Goal: Task Accomplishment & Management: Manage account settings

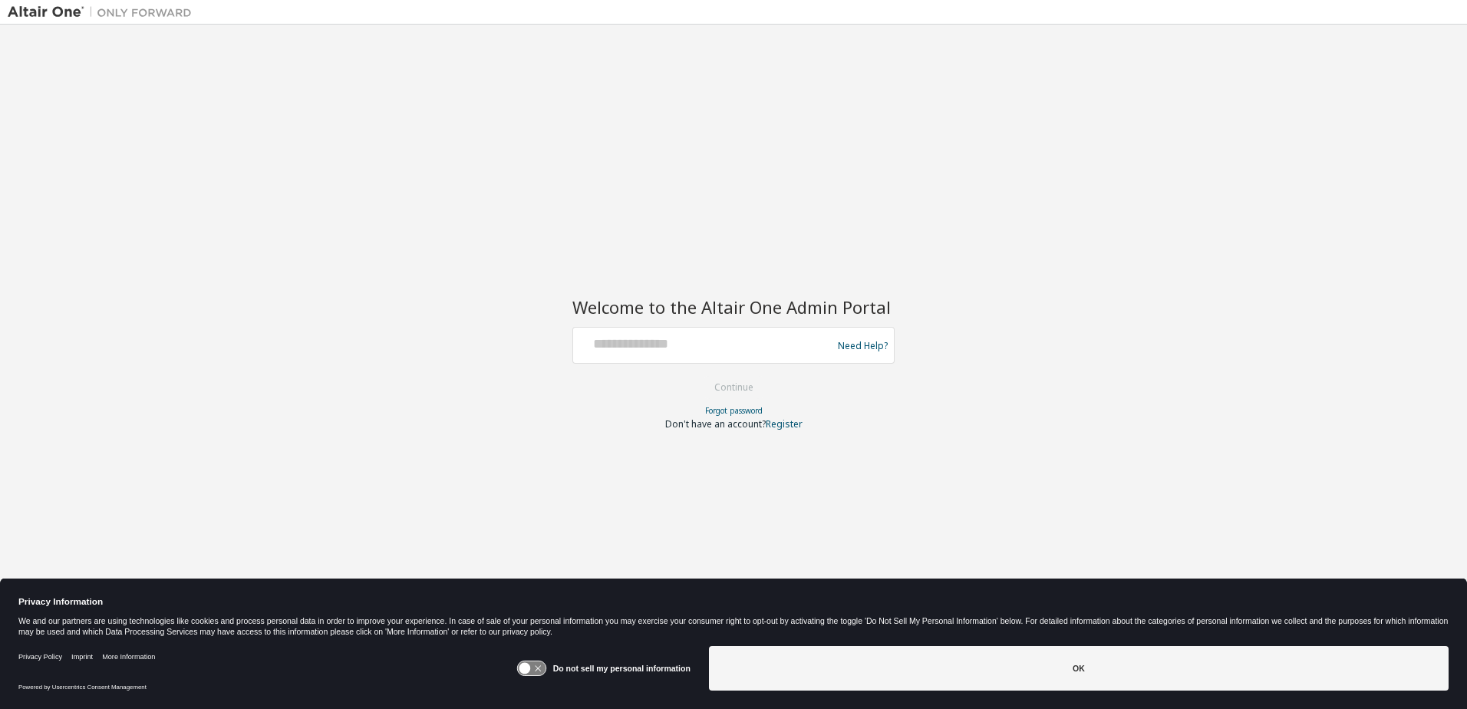
click at [663, 357] on div at bounding box center [704, 345] width 251 height 29
click at [650, 345] on input "text" at bounding box center [704, 342] width 251 height 22
type input "**********"
click at [755, 392] on button "Continue" at bounding box center [733, 387] width 71 height 23
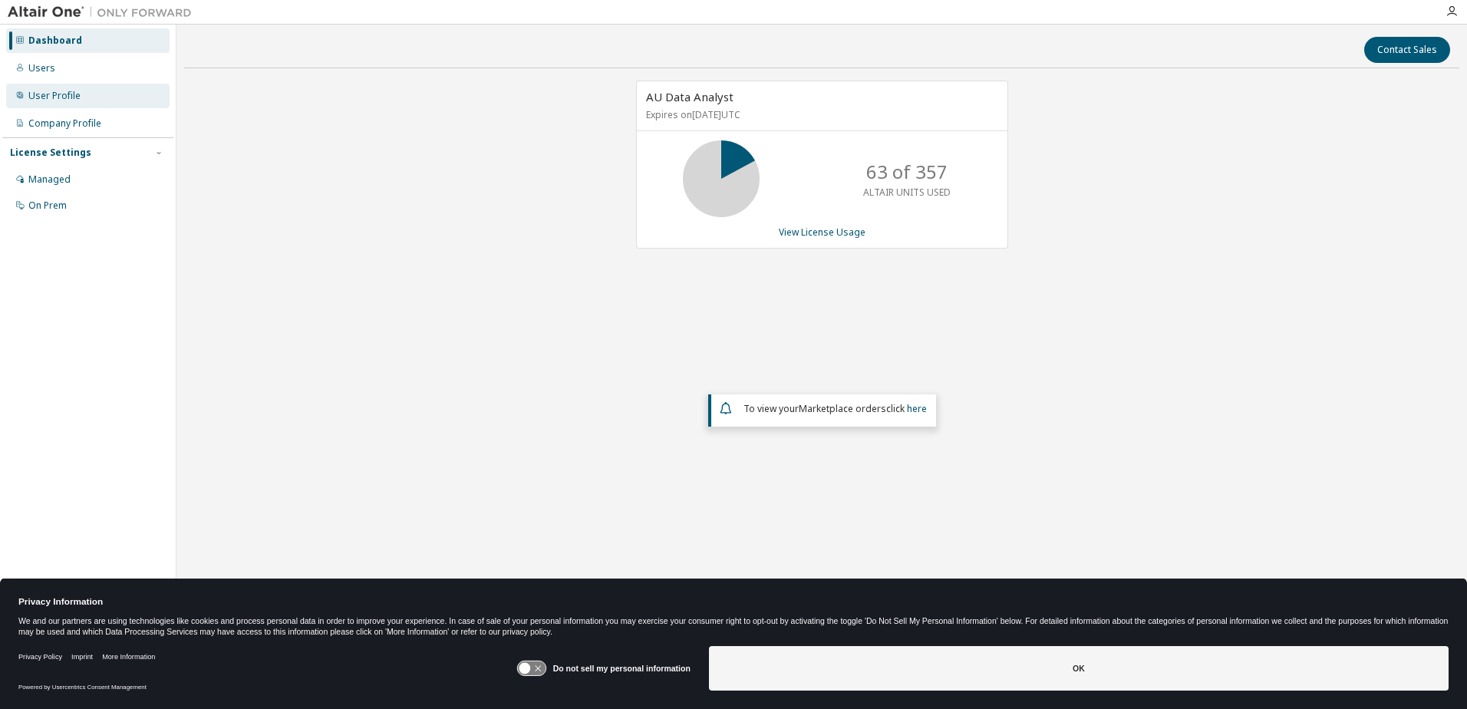
click at [71, 94] on div "User Profile" at bounding box center [54, 96] width 52 height 12
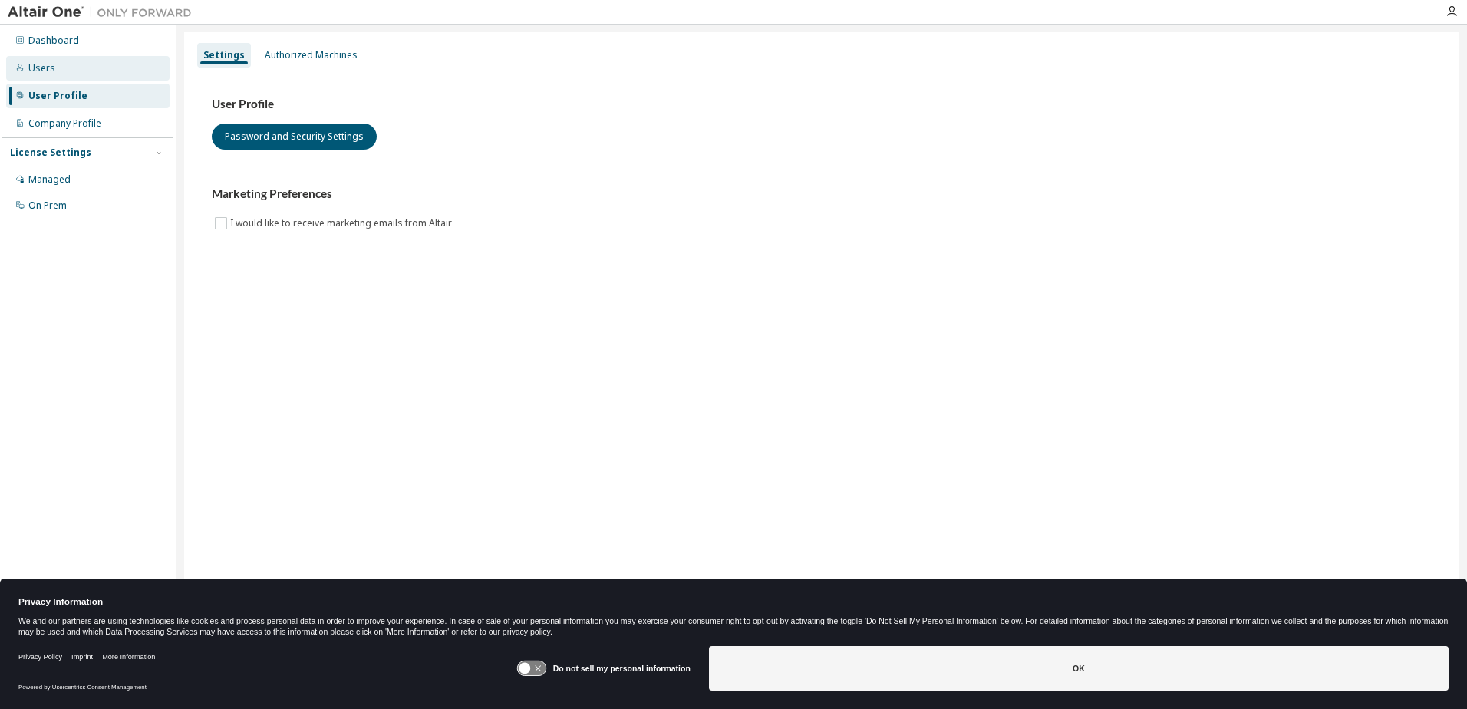
click at [48, 67] on div "Users" at bounding box center [41, 68] width 27 height 12
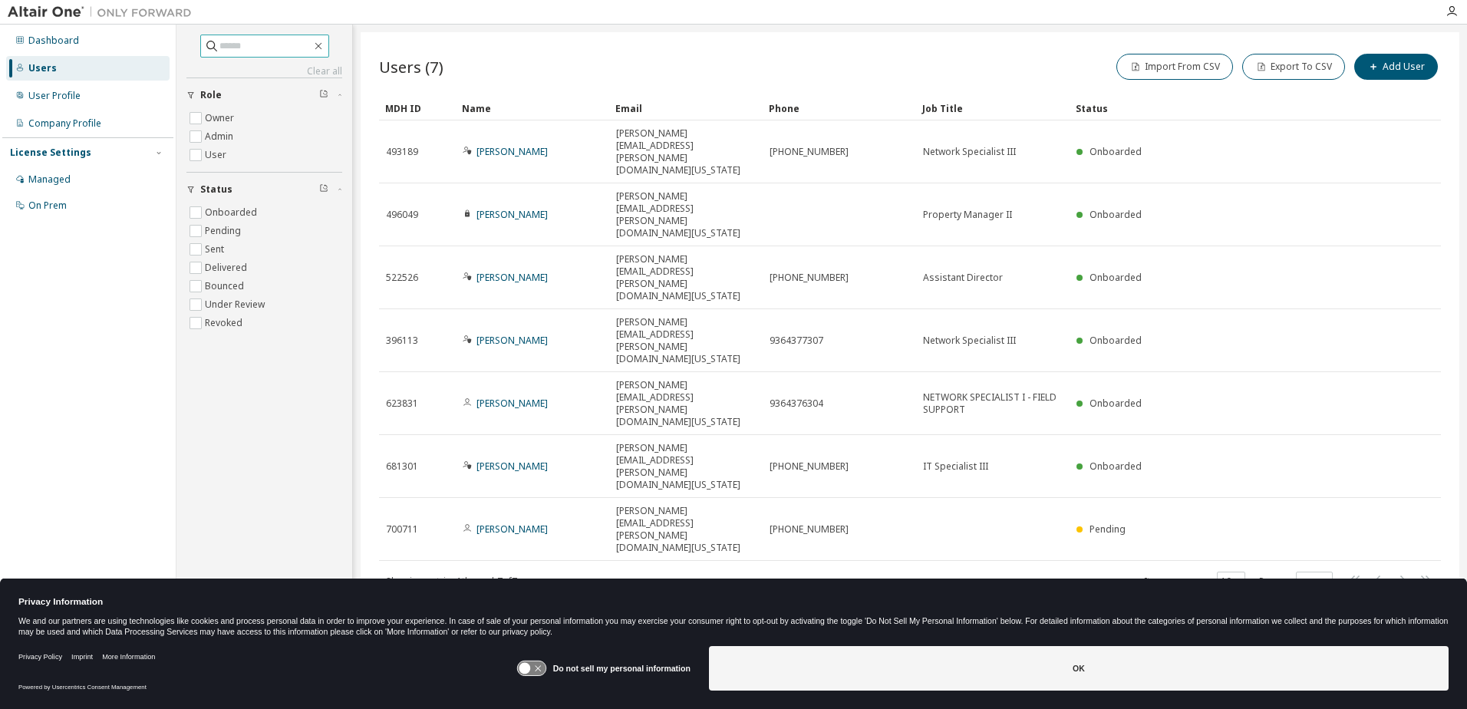
click at [229, 48] on input "text" at bounding box center [265, 45] width 92 height 15
click at [58, 179] on div "Managed" at bounding box center [49, 179] width 42 height 12
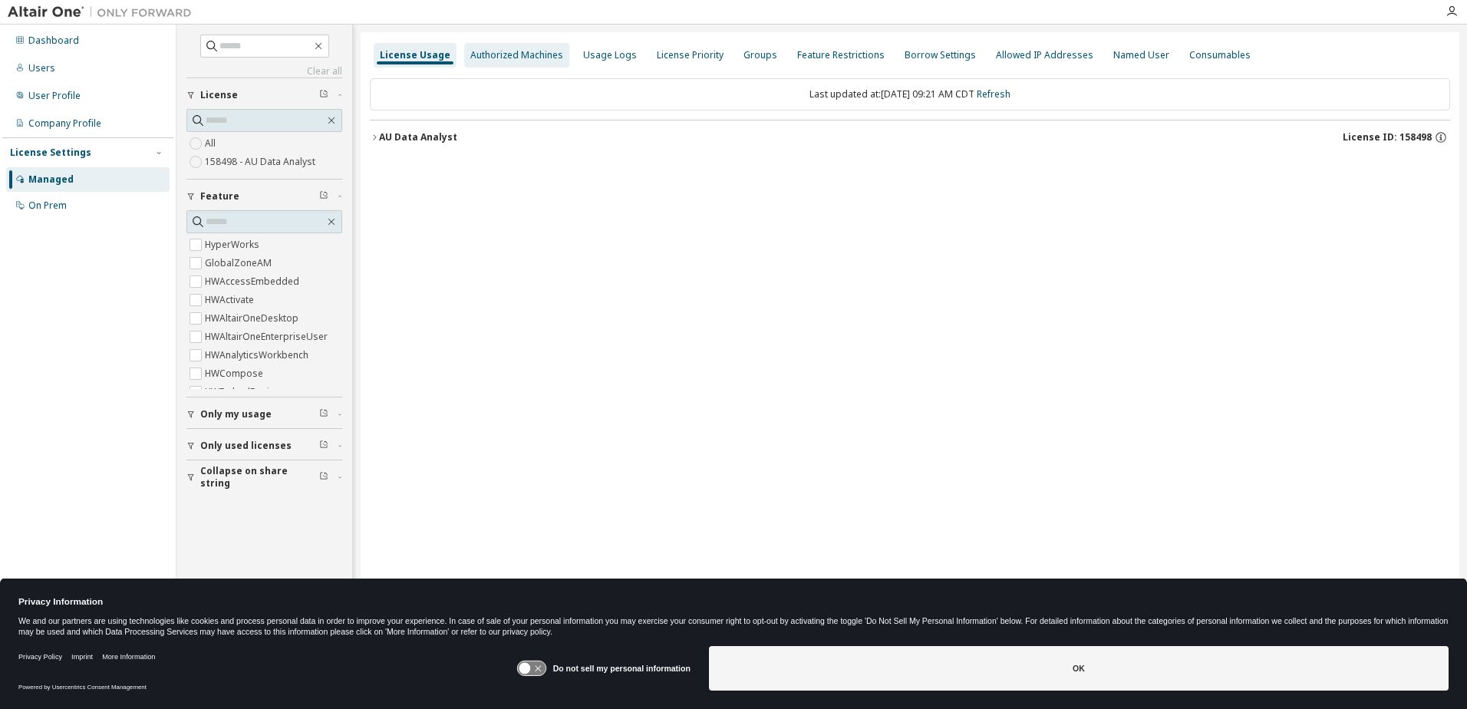
click at [523, 55] on div "Authorized Machines" at bounding box center [516, 55] width 93 height 12
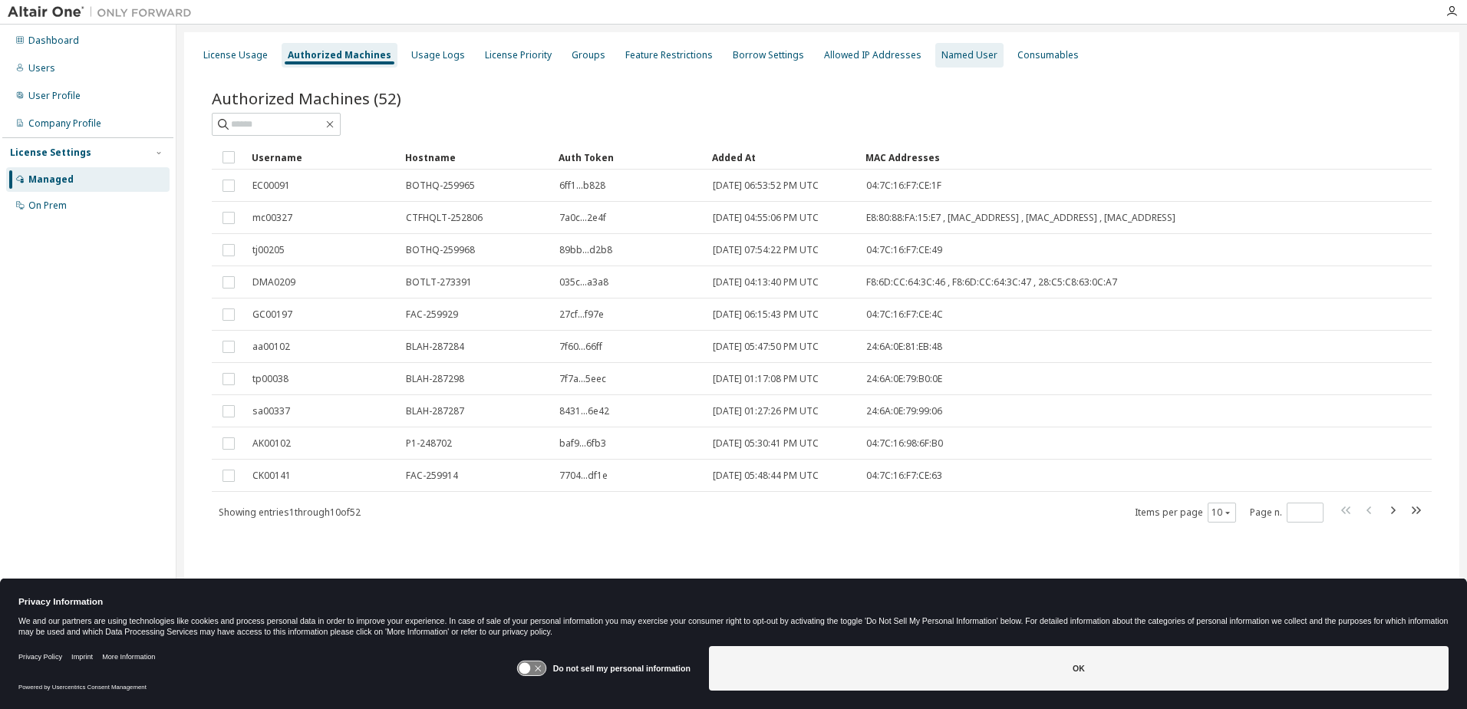
click at [941, 54] on div "Named User" at bounding box center [969, 55] width 56 height 12
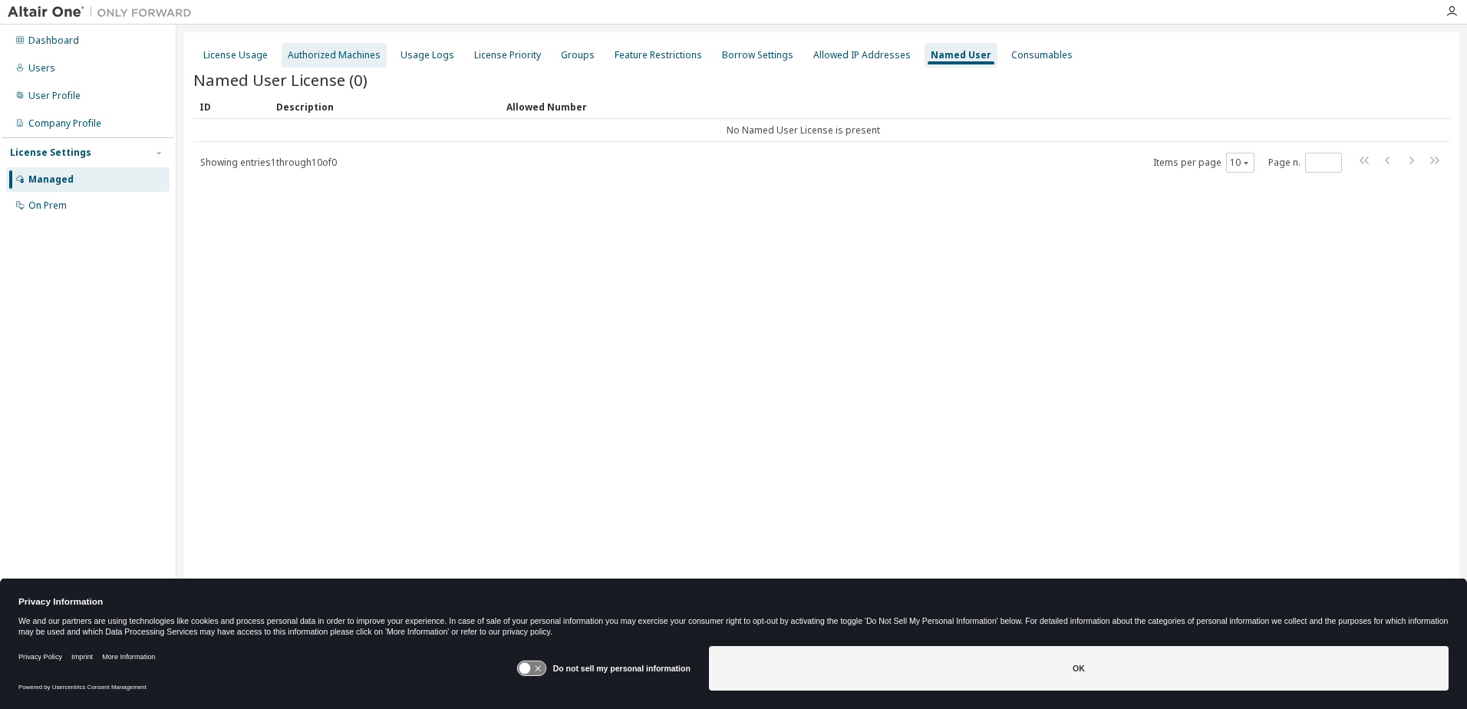
click at [346, 56] on div "Authorized Machines" at bounding box center [334, 55] width 93 height 12
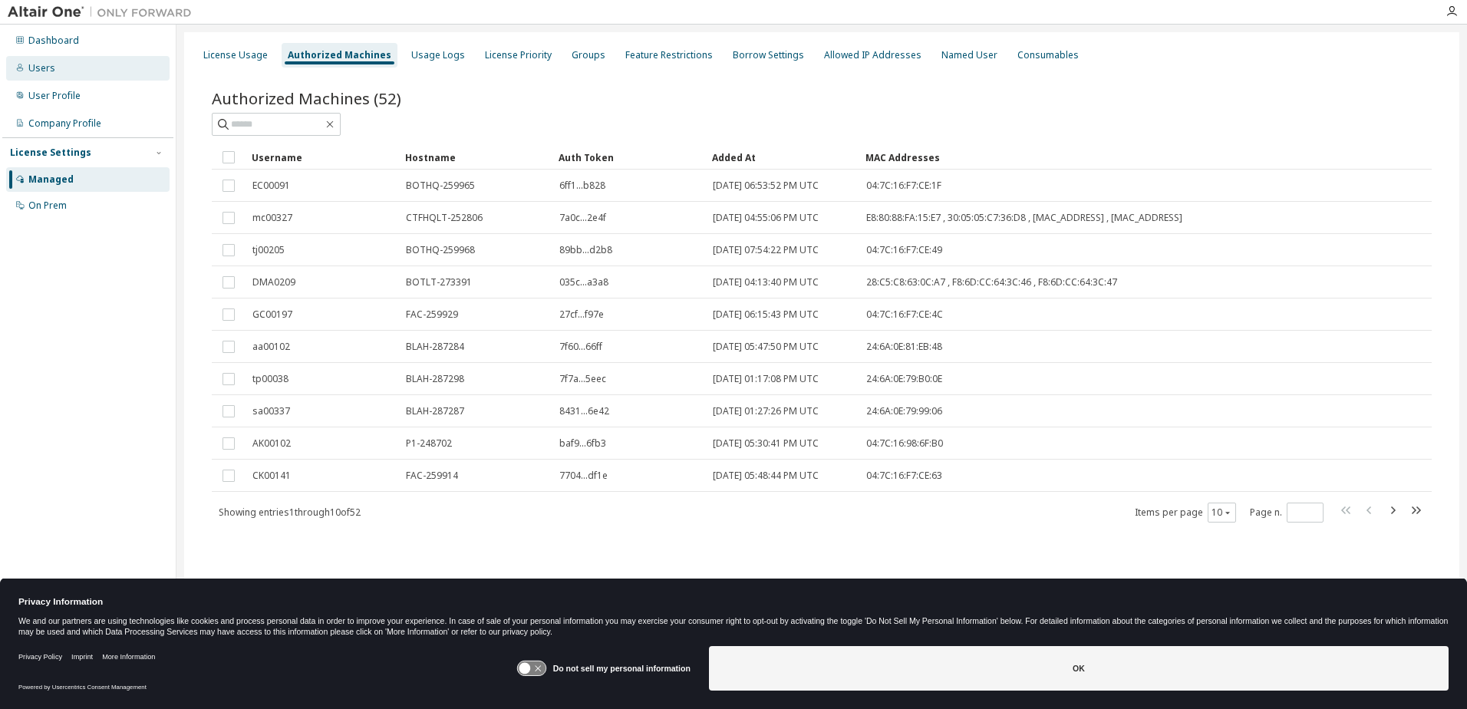
click at [46, 65] on div "Users" at bounding box center [41, 68] width 27 height 12
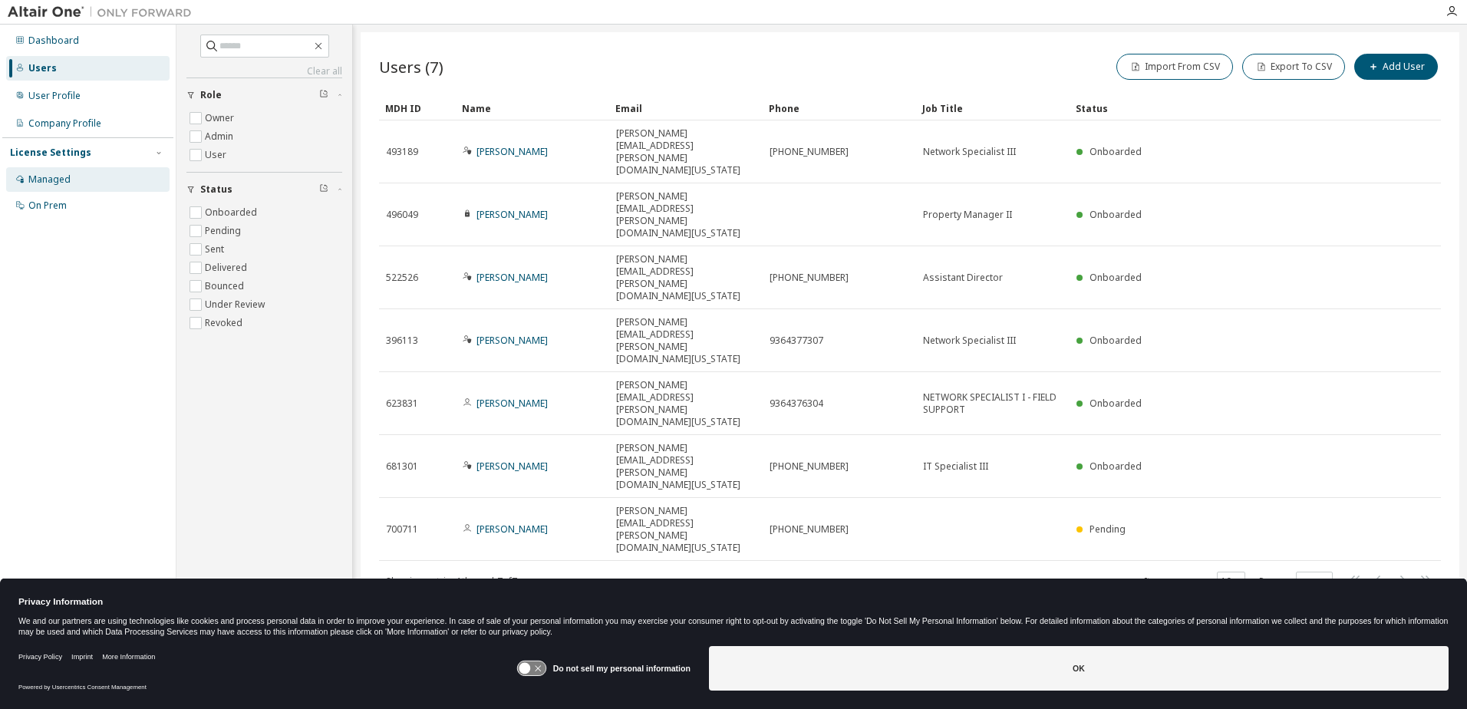
click at [56, 183] on div "Managed" at bounding box center [49, 179] width 42 height 12
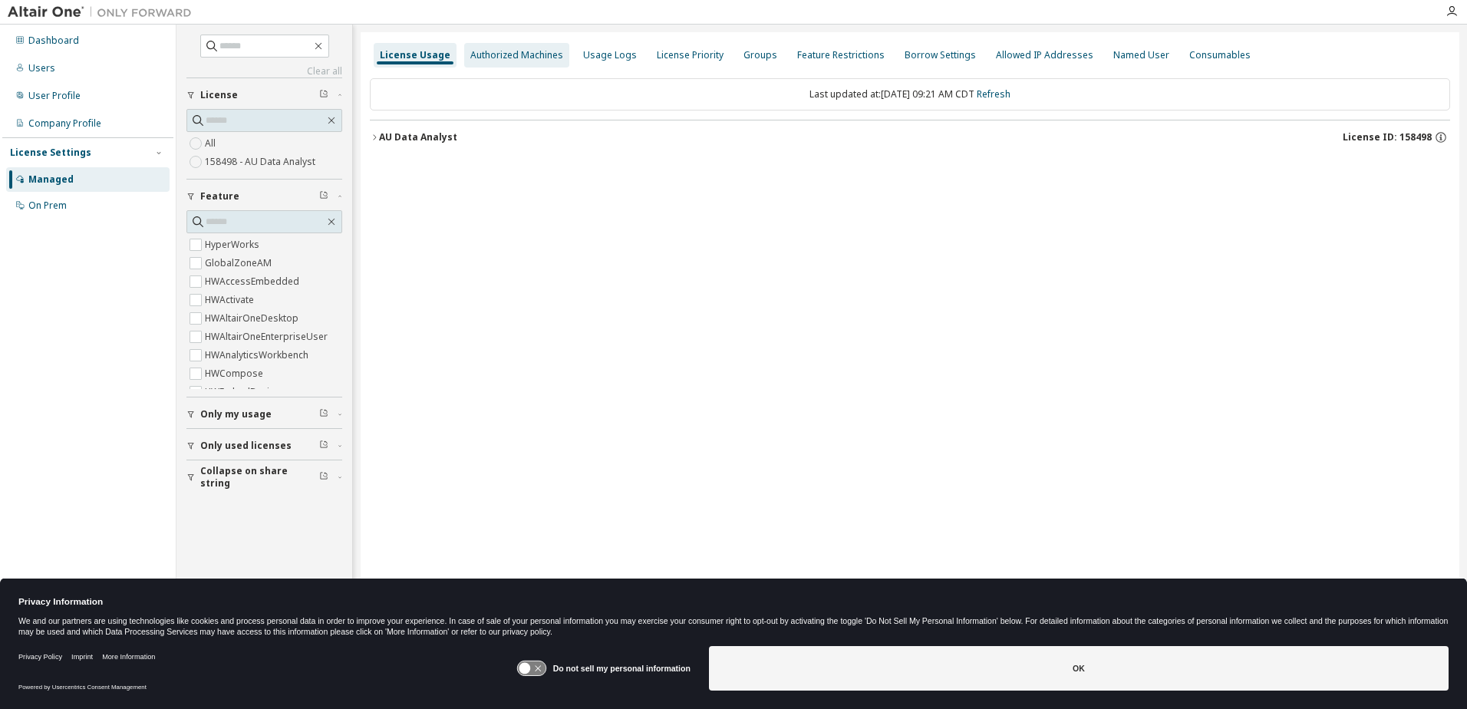
click at [542, 53] on div "Authorized Machines" at bounding box center [516, 55] width 93 height 12
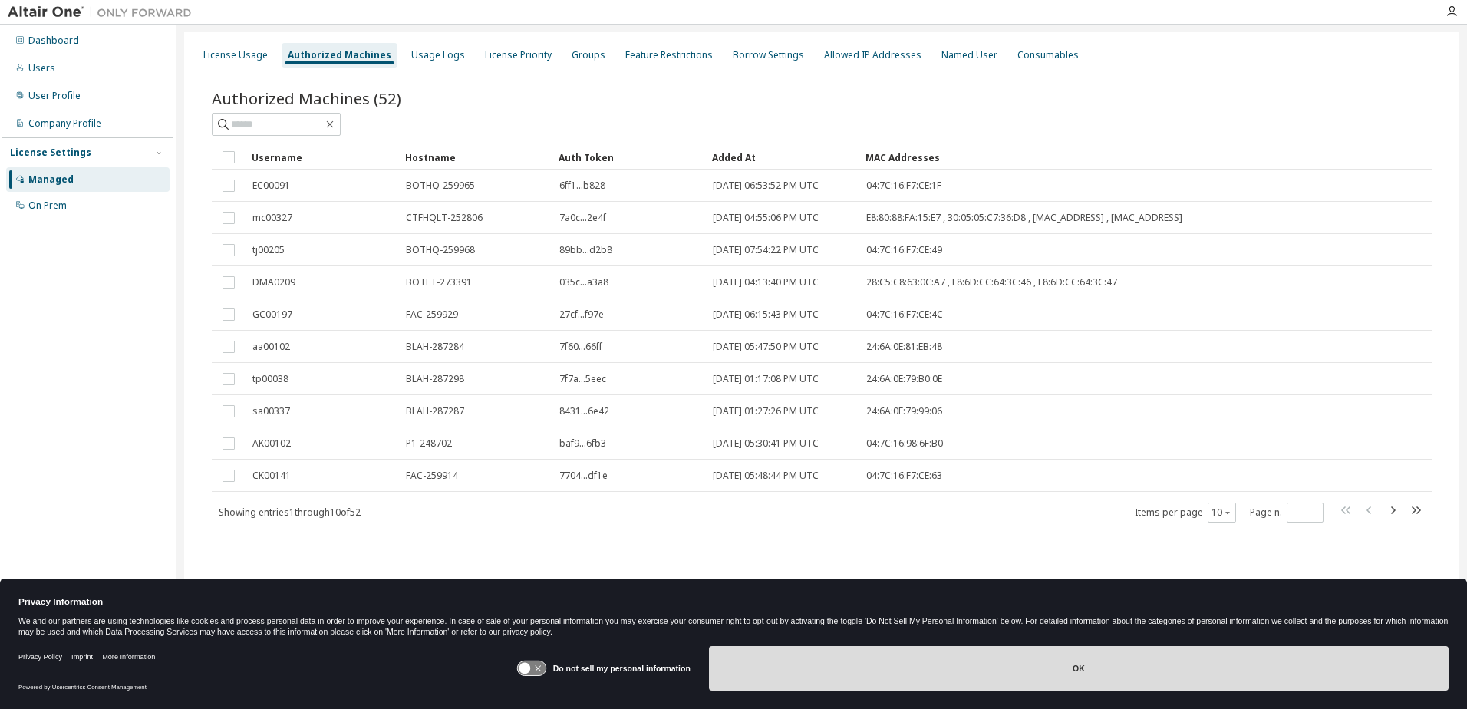
click at [1078, 671] on button "OK" at bounding box center [1078, 668] width 739 height 44
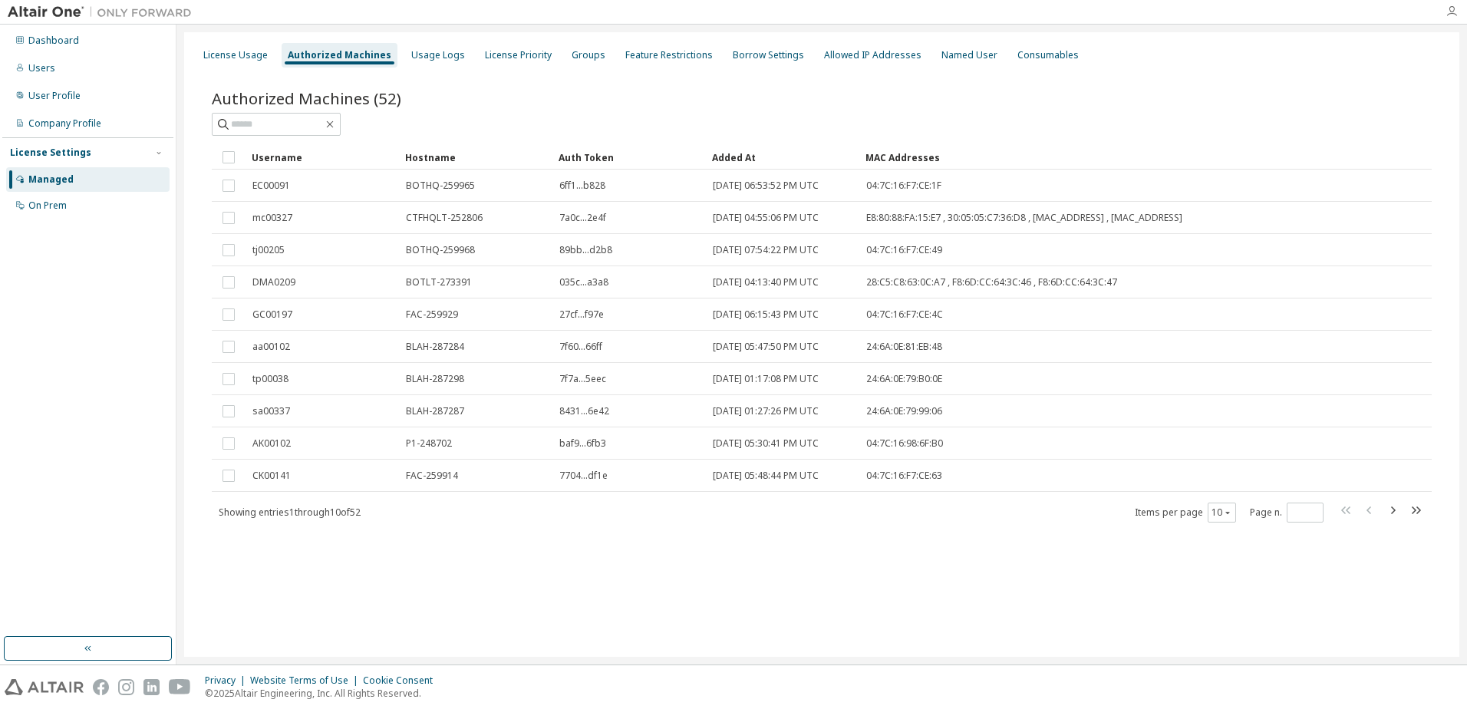
click at [1455, 5] on icon "button" at bounding box center [1451, 11] width 12 height 12
